Goal: Use online tool/utility: Use online tool/utility

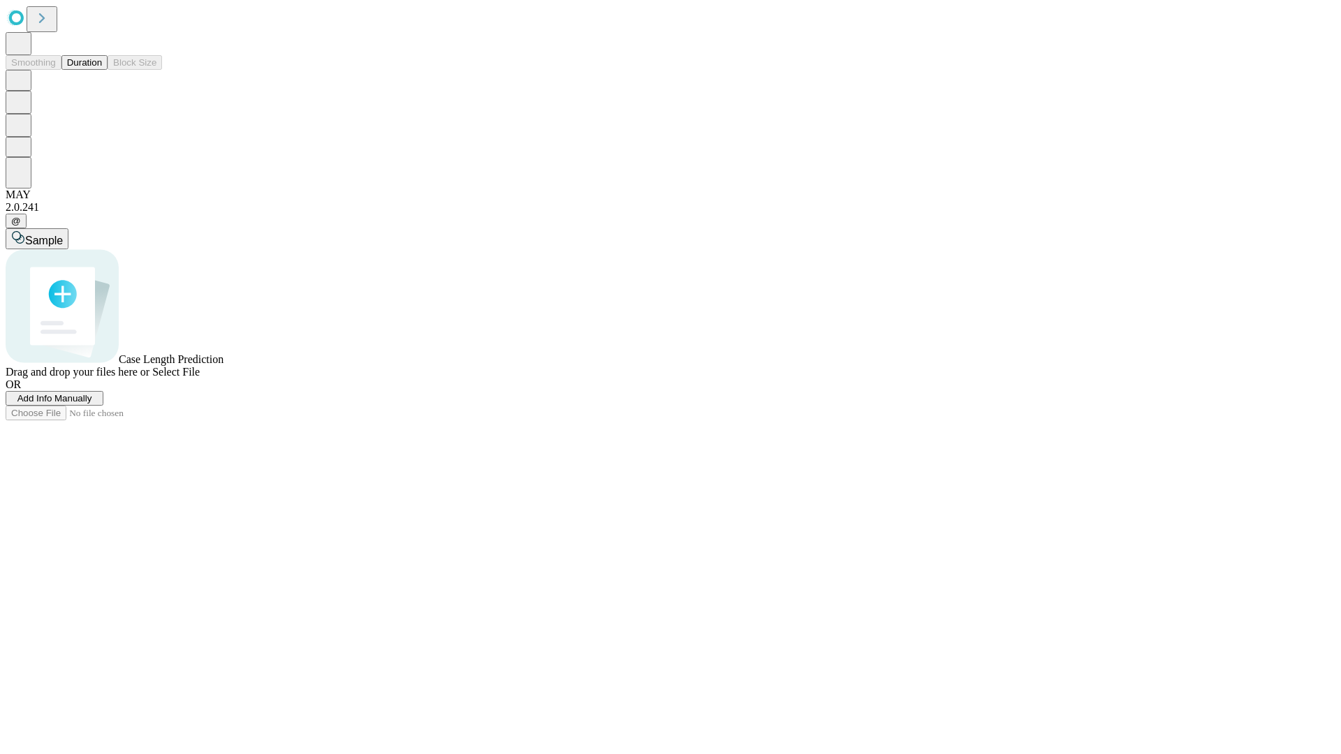
click at [200, 378] on span "Select File" at bounding box center [176, 372] width 48 height 12
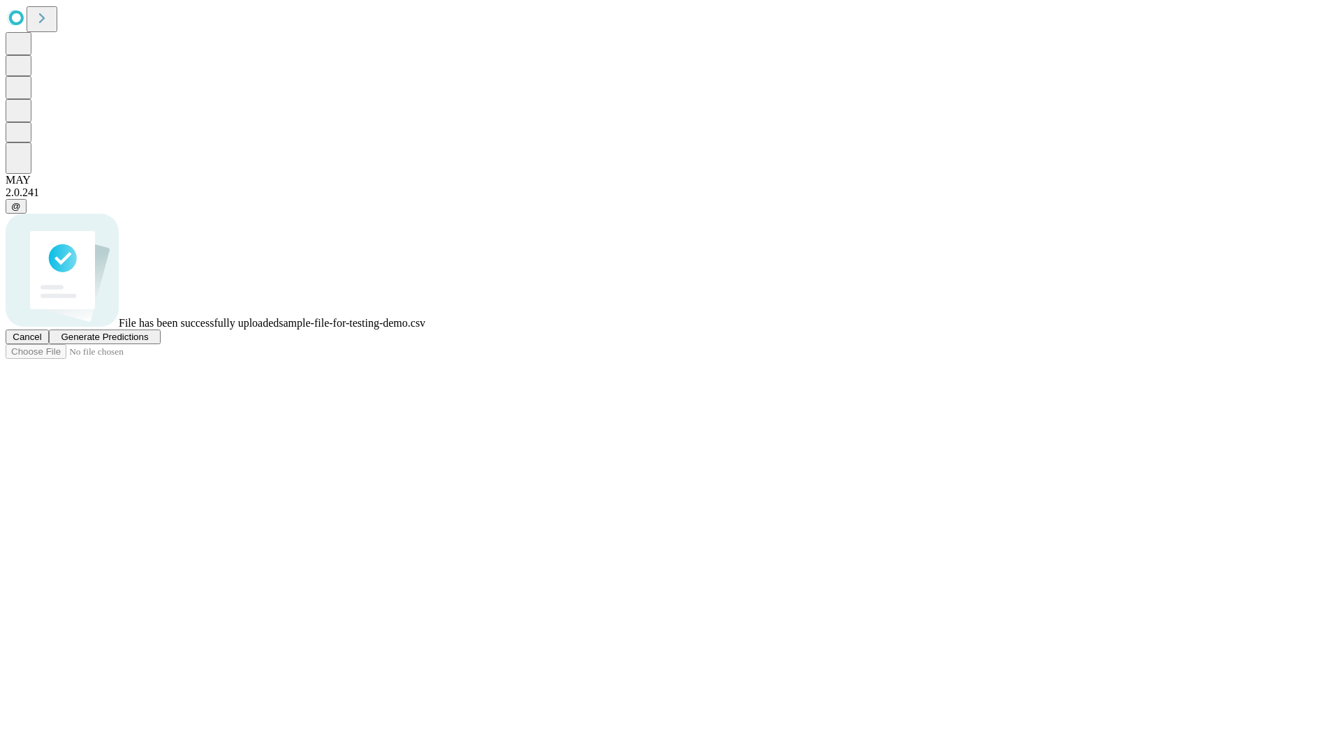
click at [148, 342] on span "Generate Predictions" at bounding box center [104, 337] width 87 height 10
